Goal: Transaction & Acquisition: Subscribe to service/newsletter

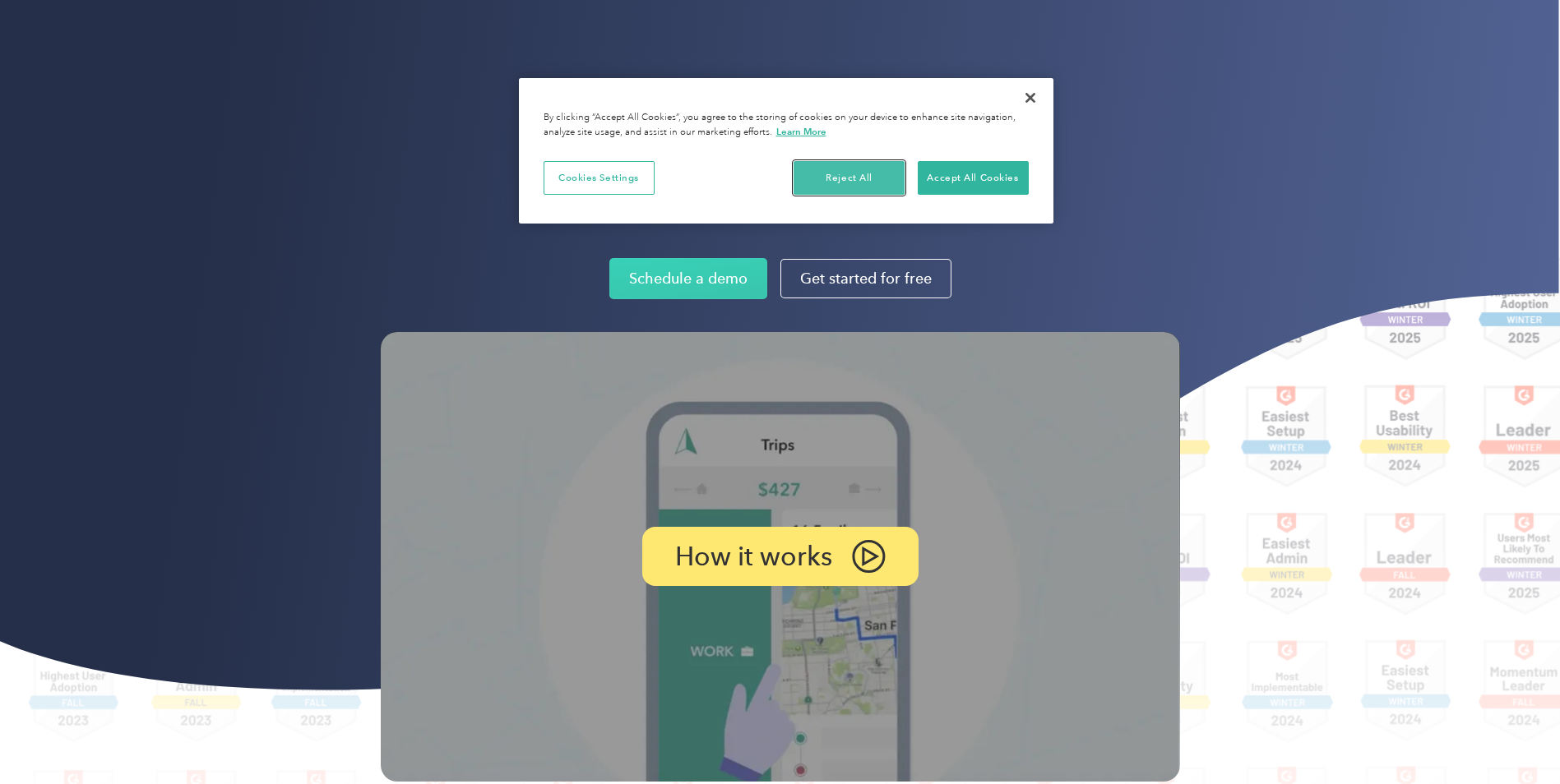
click at [833, 179] on button "Reject All" at bounding box center [848, 178] width 111 height 34
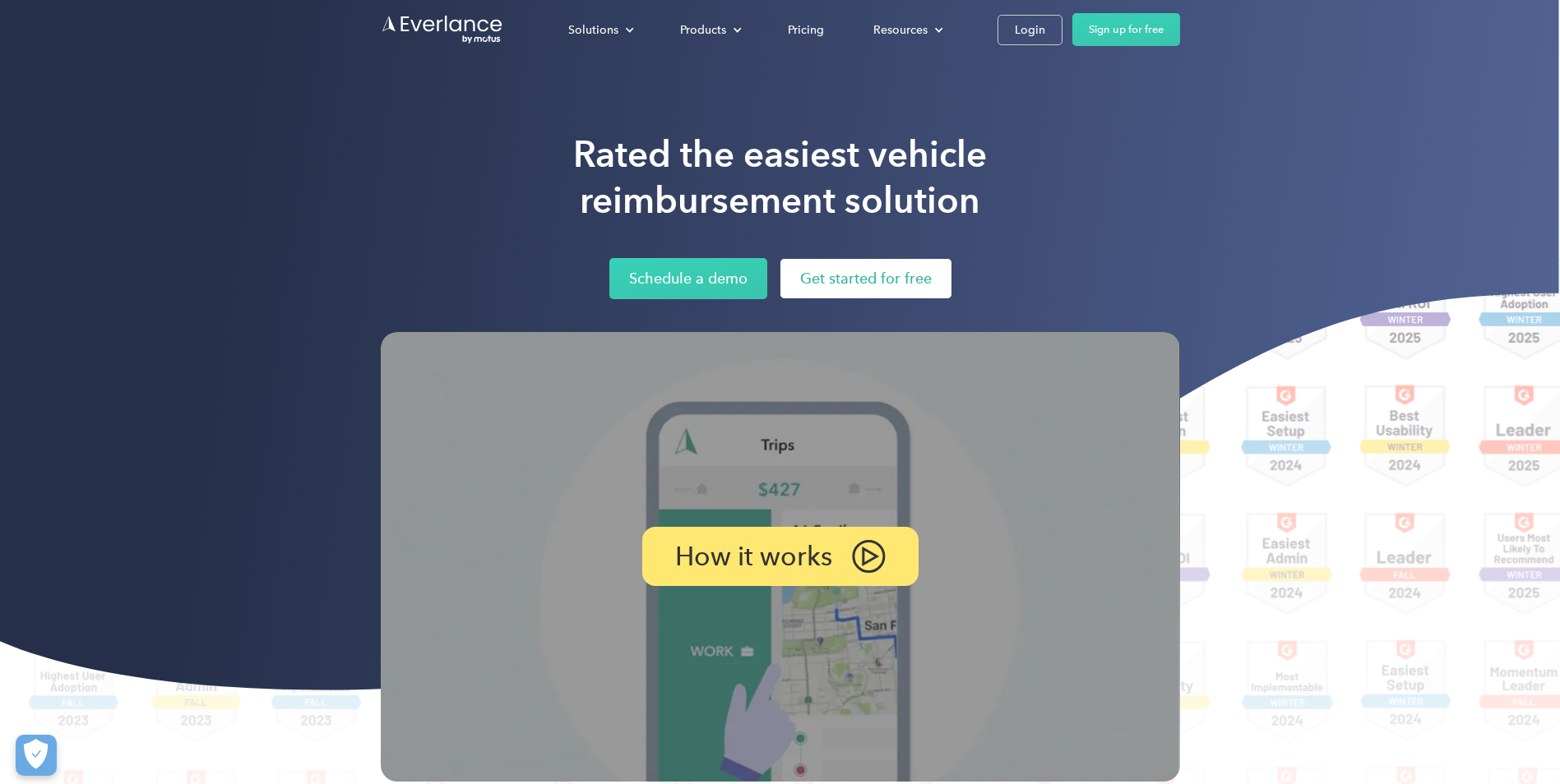
click at [841, 278] on link "Get started for free" at bounding box center [866, 279] width 171 height 39
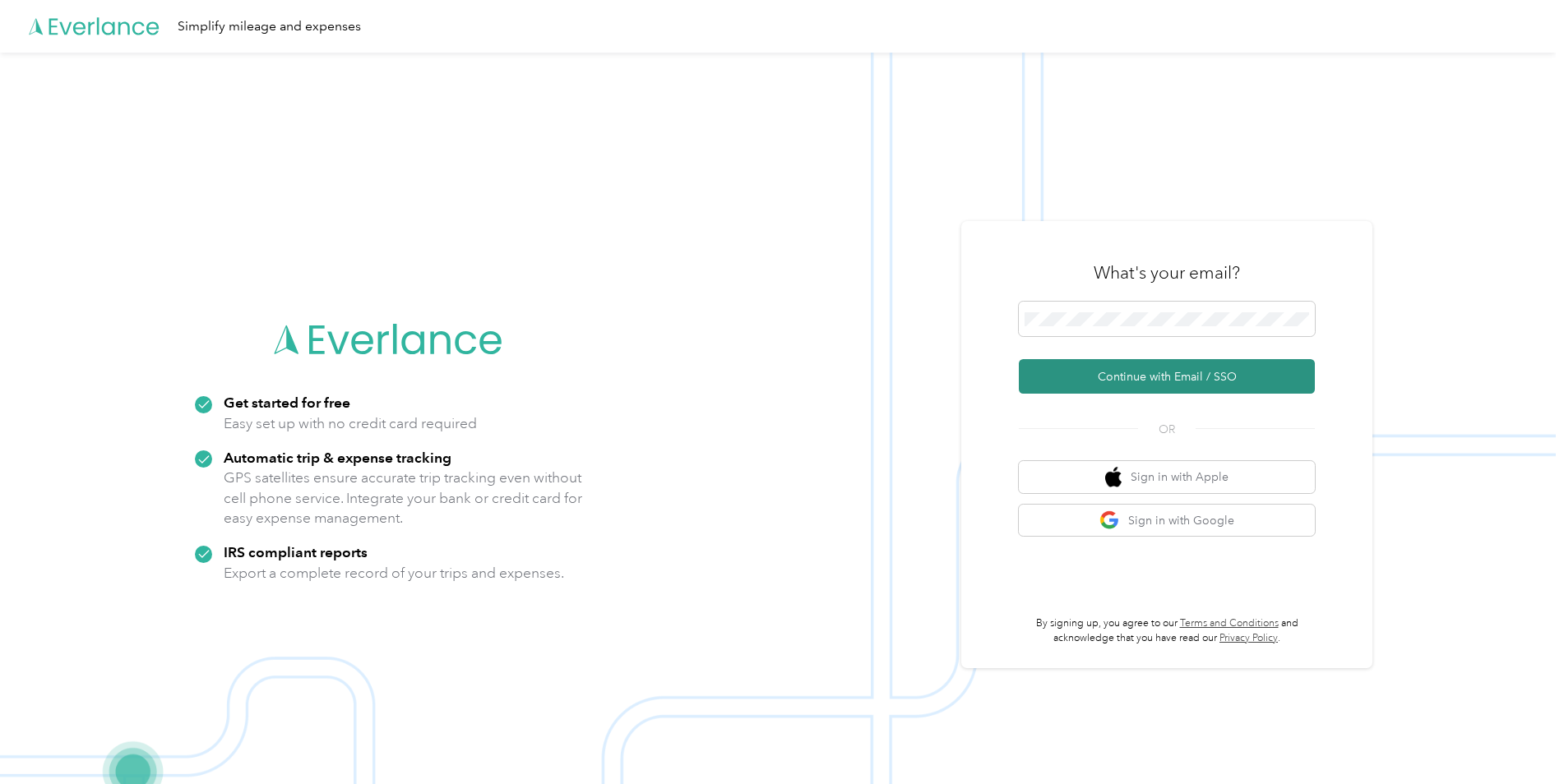
click at [1163, 374] on button "Continue with Email / SSO" at bounding box center [1167, 376] width 296 height 34
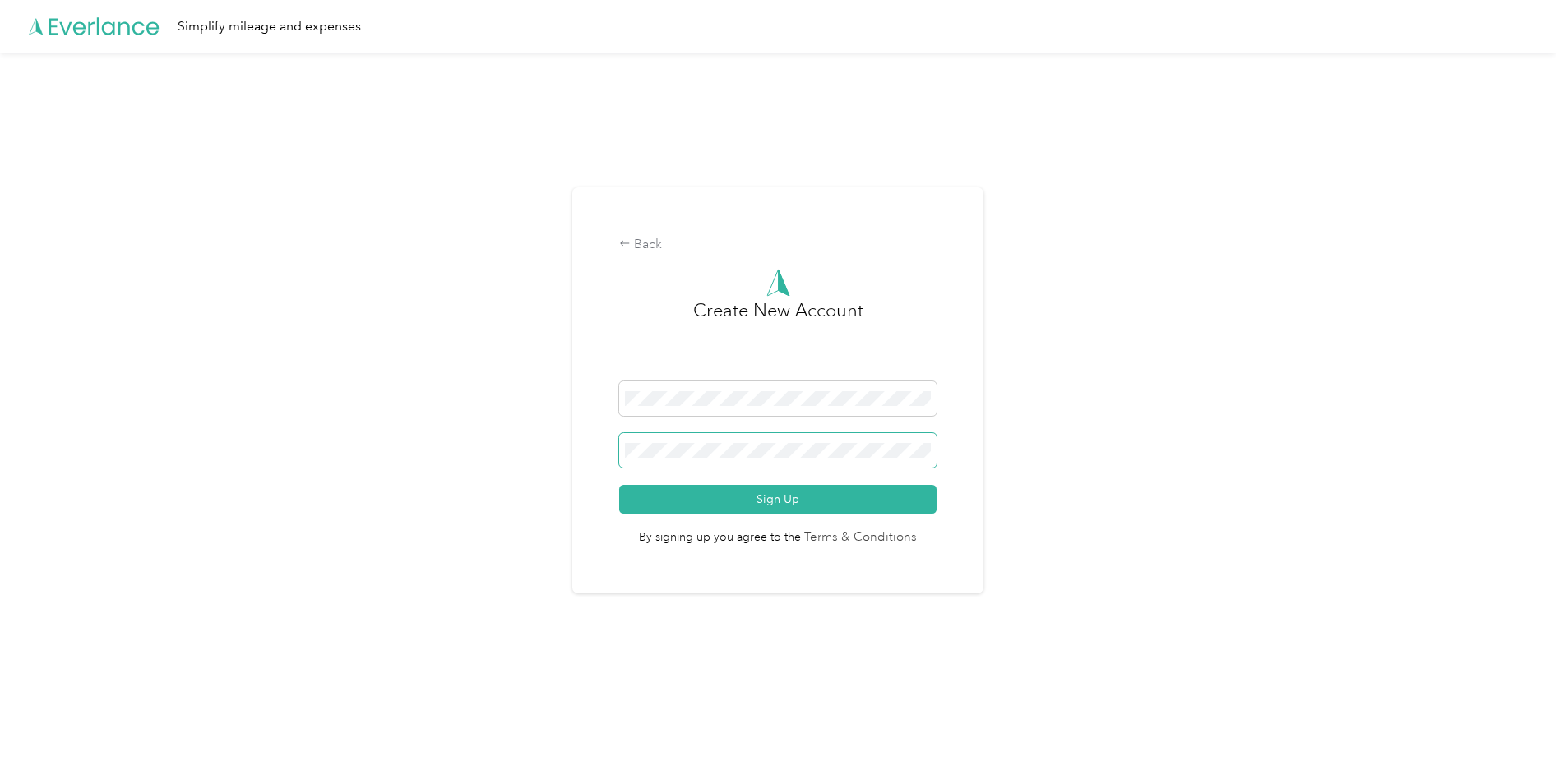
click at [613, 457] on div "Back Create New Account Sign Up By signing up you agree to the Terms & Conditio…" at bounding box center [778, 390] width 411 height 406
click at [773, 492] on button "Sign Up" at bounding box center [778, 498] width 317 height 29
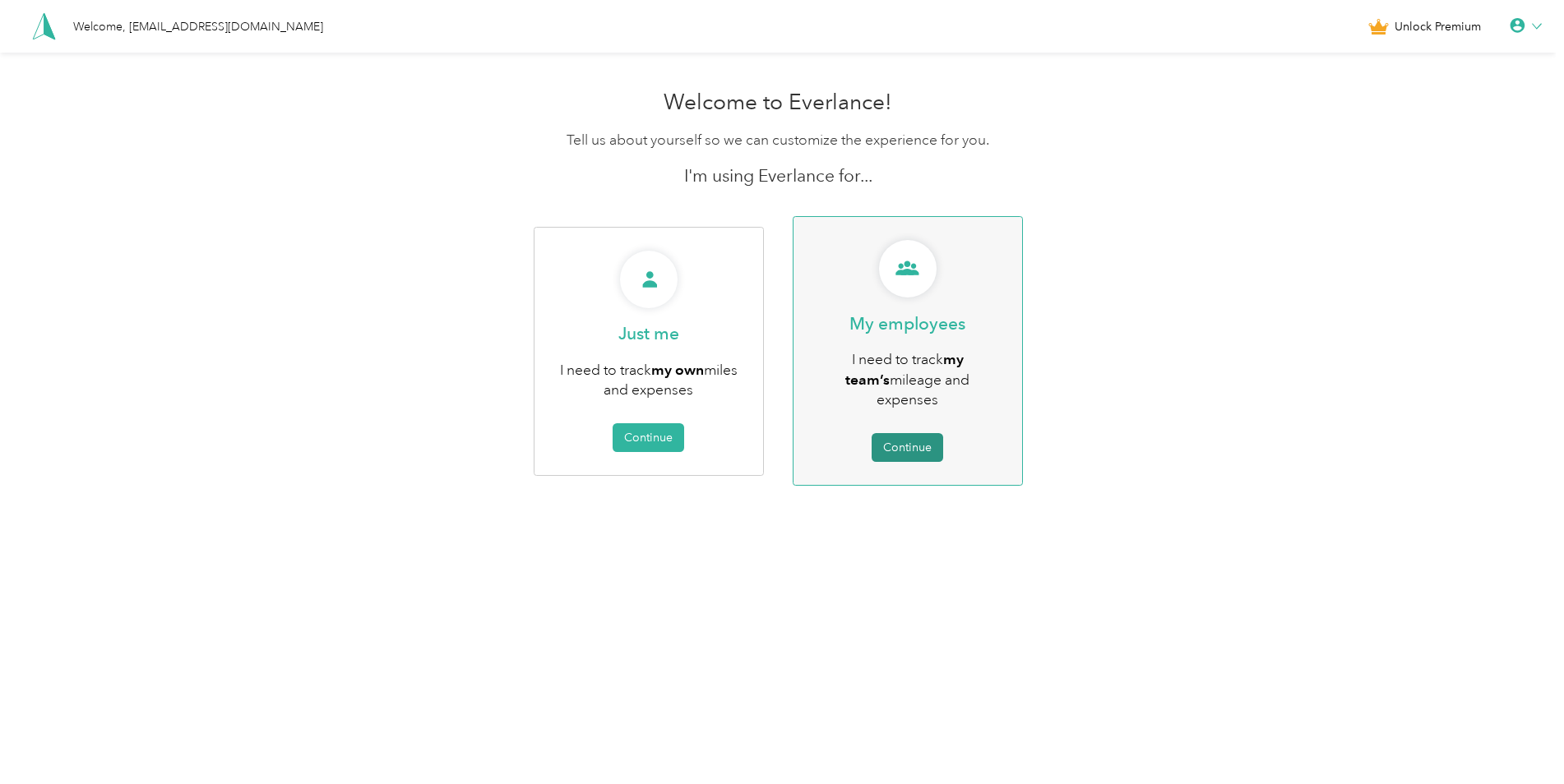
click at [915, 433] on button "Continue" at bounding box center [907, 447] width 72 height 29
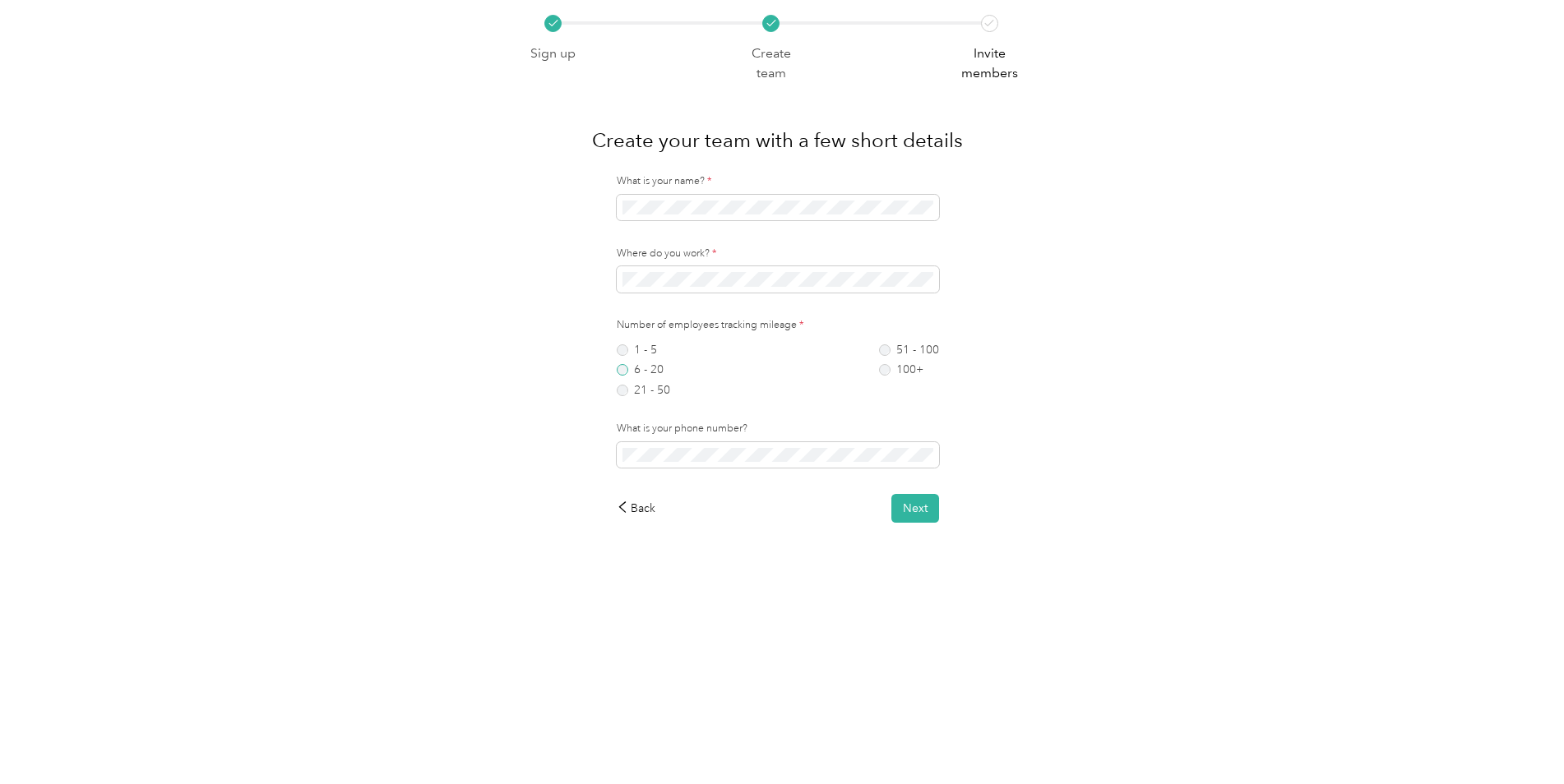
click at [626, 372] on label "6 - 20" at bounding box center [644, 370] width 53 height 12
click at [929, 511] on button "Next" at bounding box center [915, 507] width 47 height 29
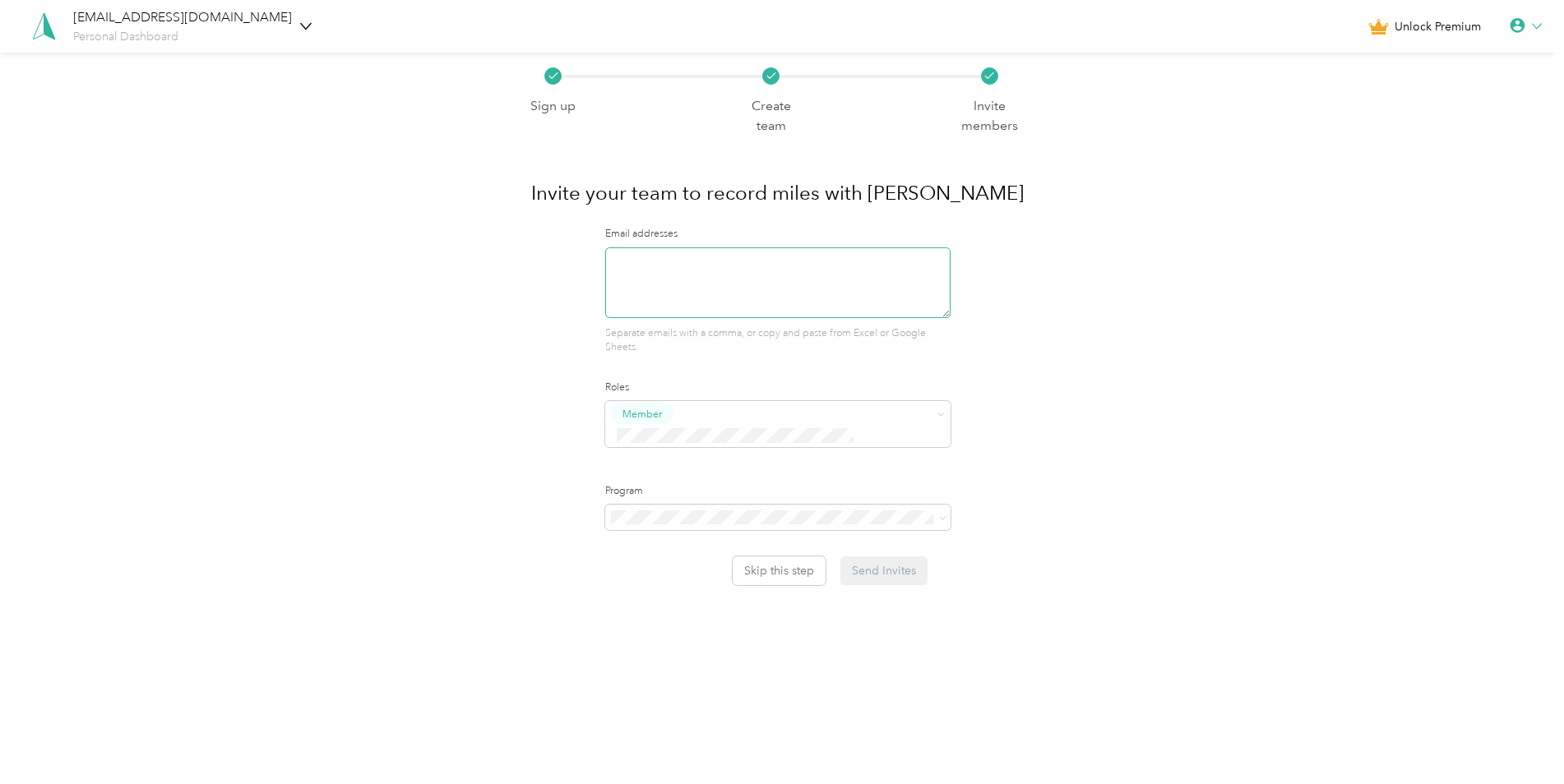
click at [630, 258] on textarea at bounding box center [778, 283] width 345 height 71
type textarea "jtauriello@wallacebp.com"
click at [652, 574] on span "Super Admin" at bounding box center [662, 570] width 61 height 15
click at [946, 514] on icon at bounding box center [943, 518] width 8 height 8
click at [648, 583] on li "FAVR Programs" at bounding box center [782, 583] width 348 height 29
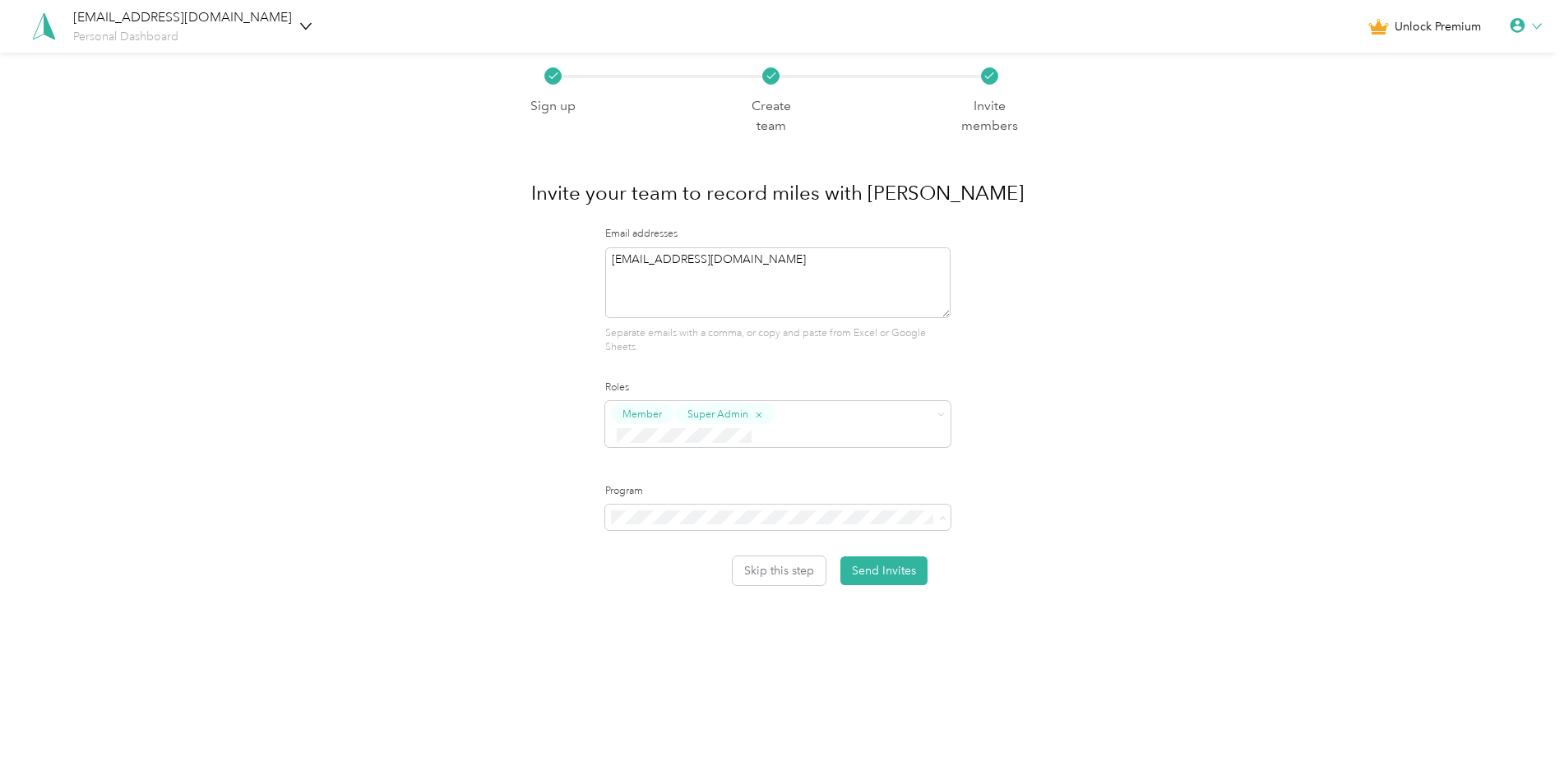
click at [675, 588] on li "FAVR Programs" at bounding box center [782, 583] width 348 height 29
click at [946, 514] on icon at bounding box center [943, 518] width 8 height 8
